Goal: Task Accomplishment & Management: Use online tool/utility

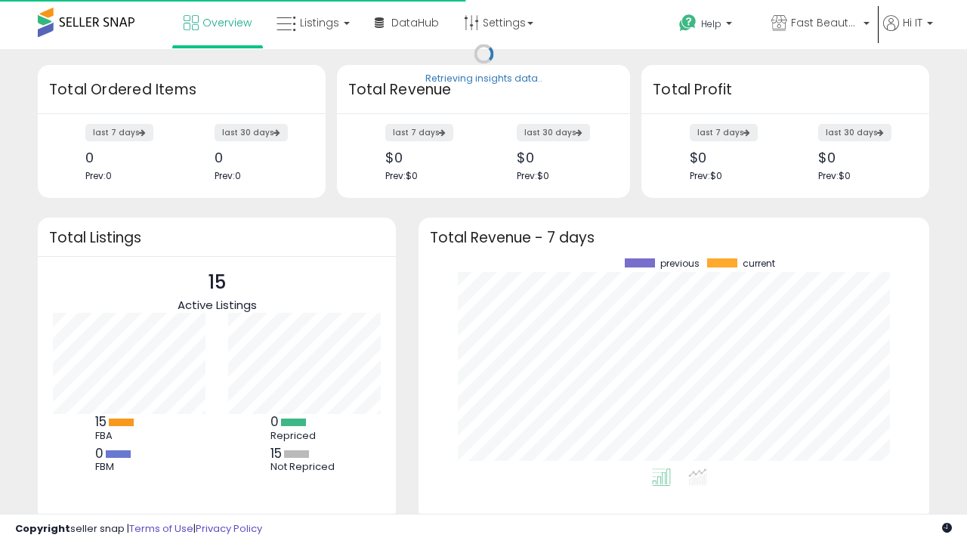
scroll to position [210, 480]
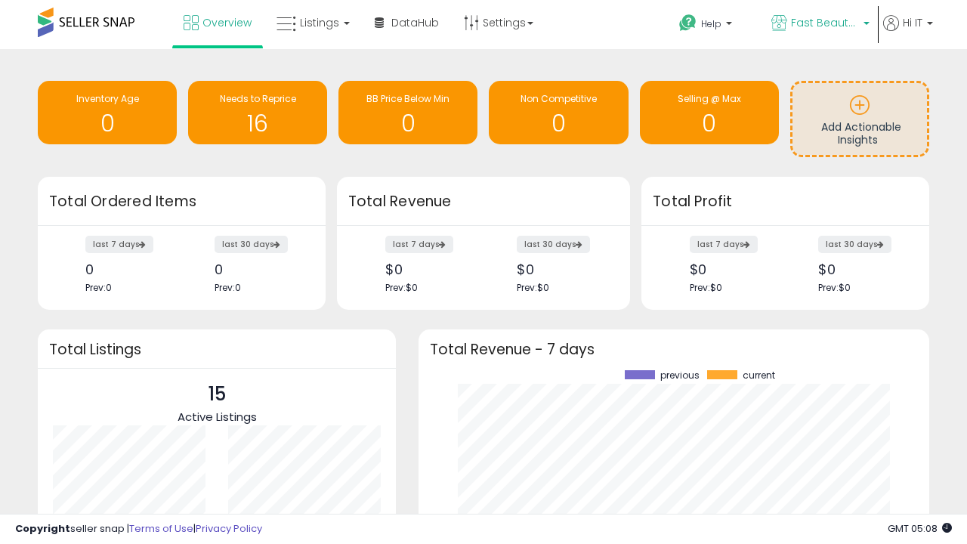
click at [819, 24] on span "Fast Beauty ([GEOGRAPHIC_DATA])" at bounding box center [825, 22] width 68 height 15
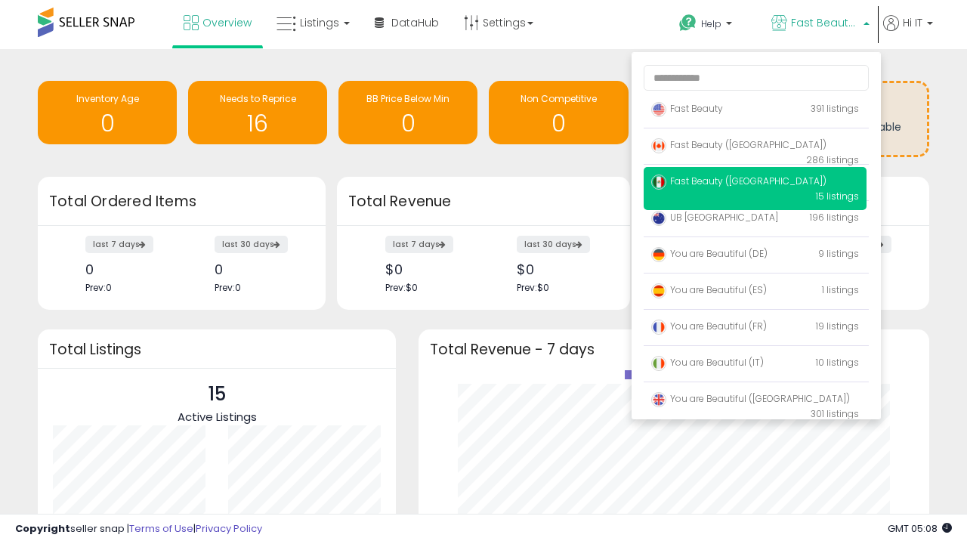
click at [754, 365] on span "You are Beautiful (IT)" at bounding box center [707, 362] width 113 height 13
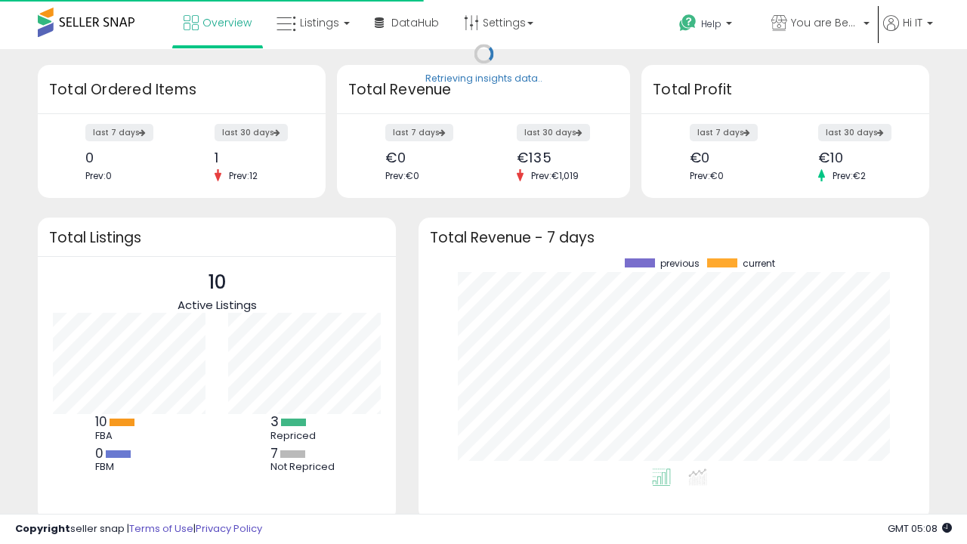
scroll to position [210, 480]
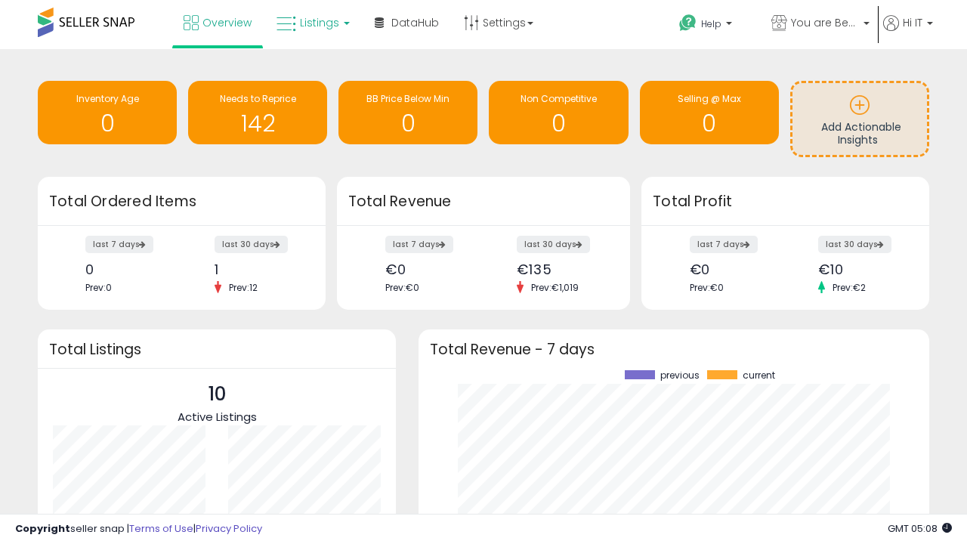
click at [311, 23] on span "Listings" at bounding box center [319, 22] width 39 height 15
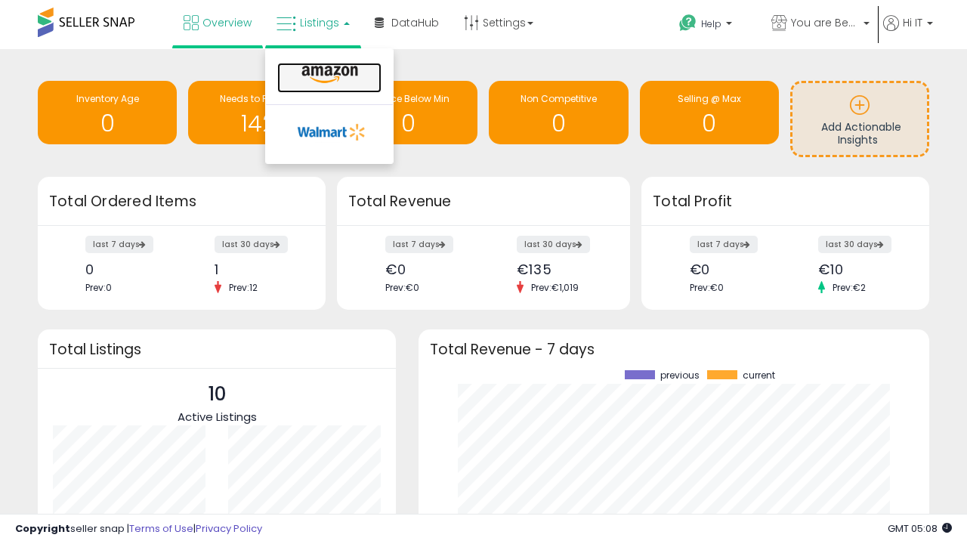
click at [328, 75] on icon at bounding box center [330, 75] width 66 height 20
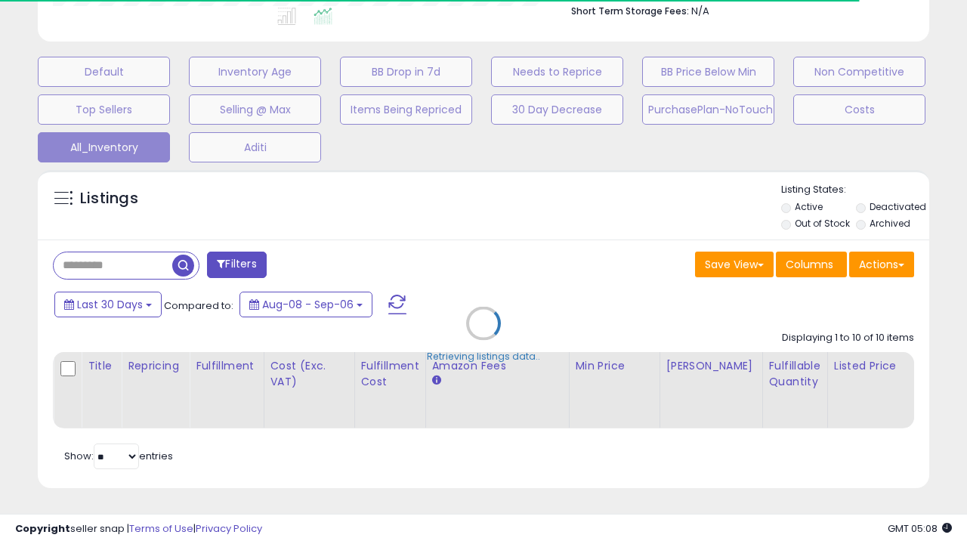
scroll to position [0, 11]
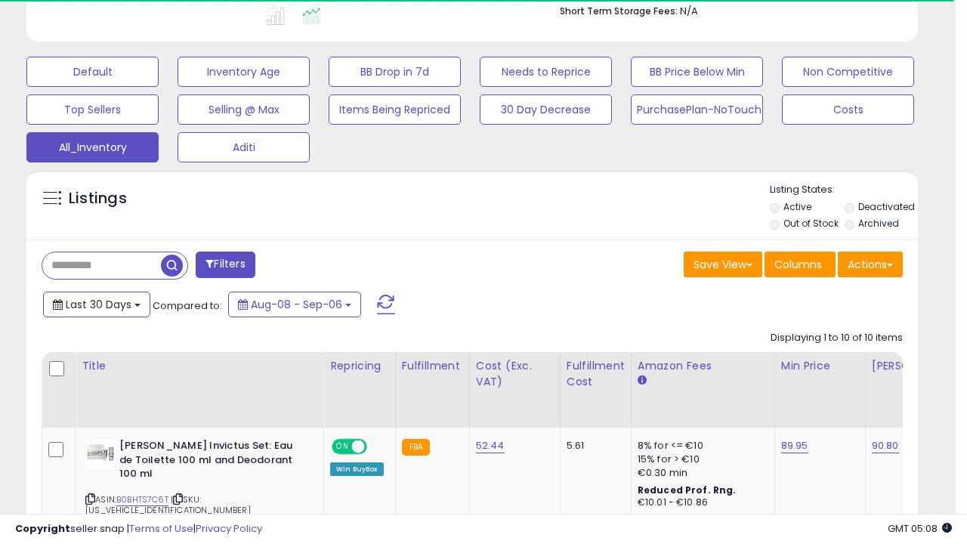
click at [96, 303] on span "Last 30 Days" at bounding box center [99, 304] width 66 height 15
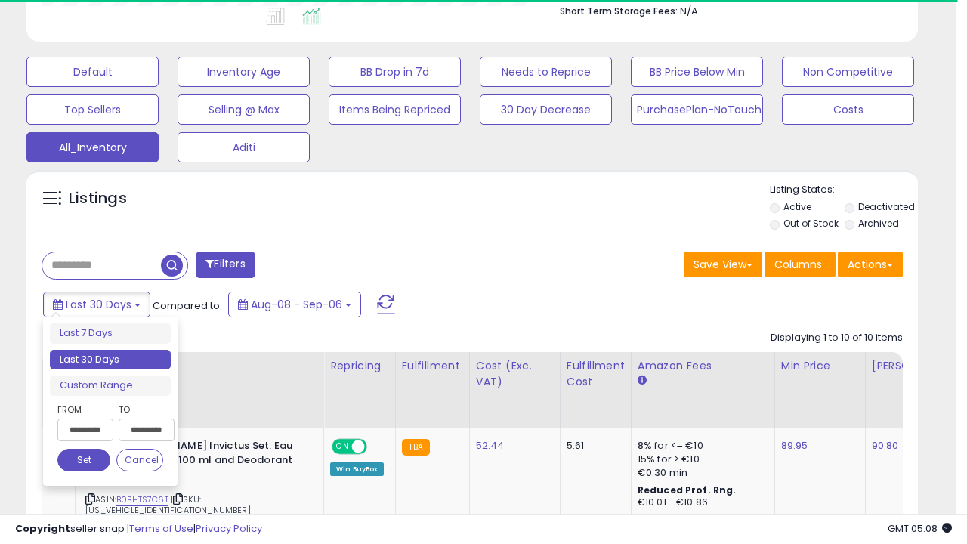
click at [110, 359] on li "Last 30 Days" at bounding box center [110, 360] width 121 height 20
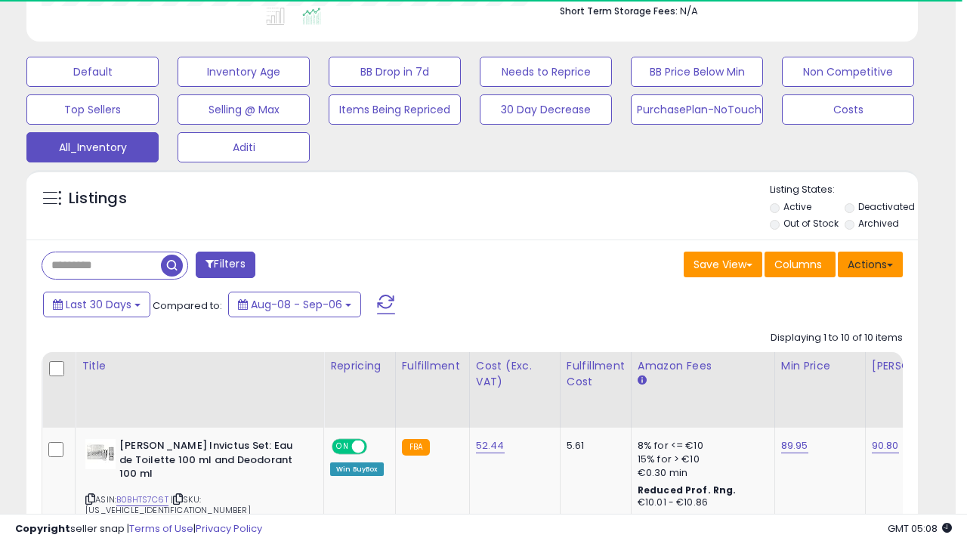
click at [870, 263] on button "Actions" at bounding box center [869, 264] width 65 height 26
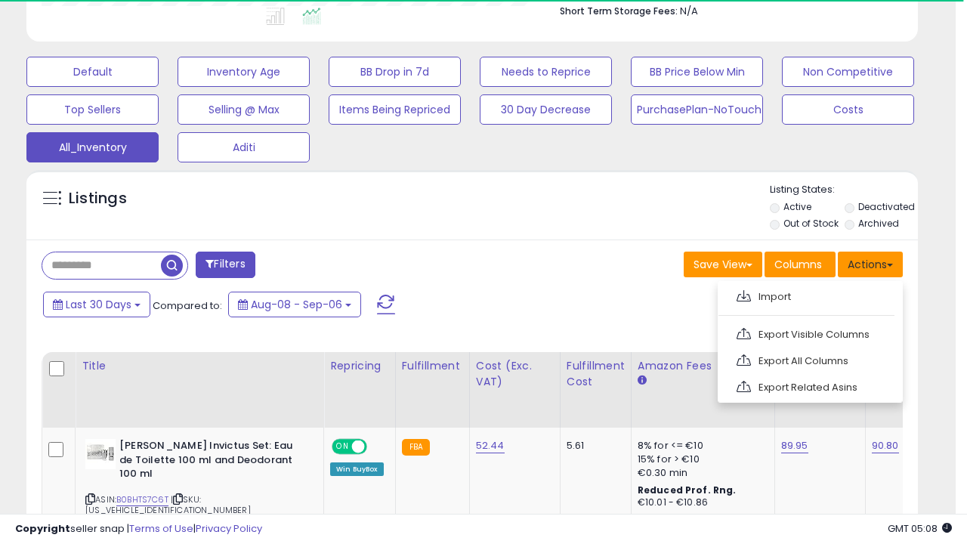
scroll to position [310, 515]
click at [808, 359] on link "Export All Columns" at bounding box center [808, 360] width 165 height 23
